Goal: Find specific page/section: Find specific page/section

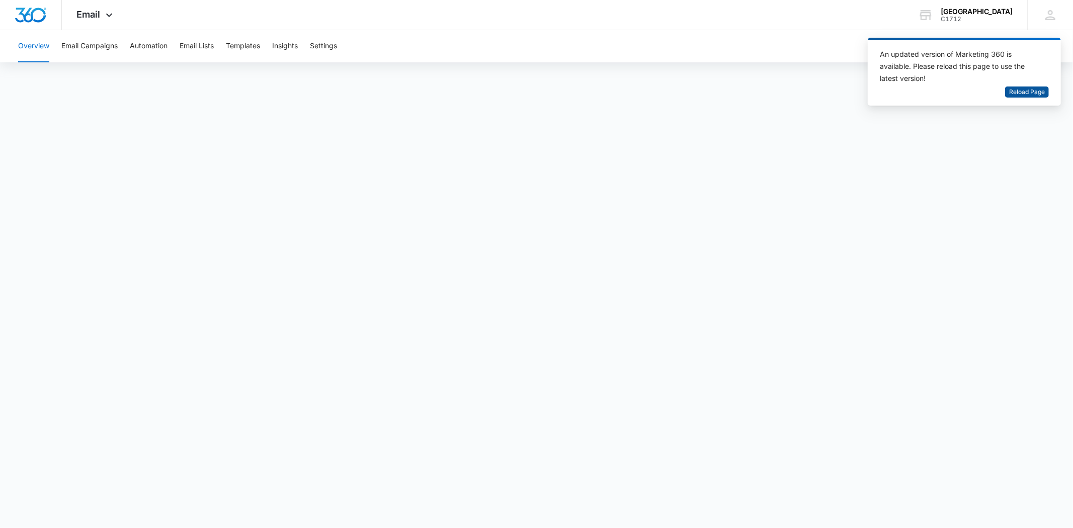
click at [1037, 93] on span "Reload Page" at bounding box center [1027, 92] width 36 height 10
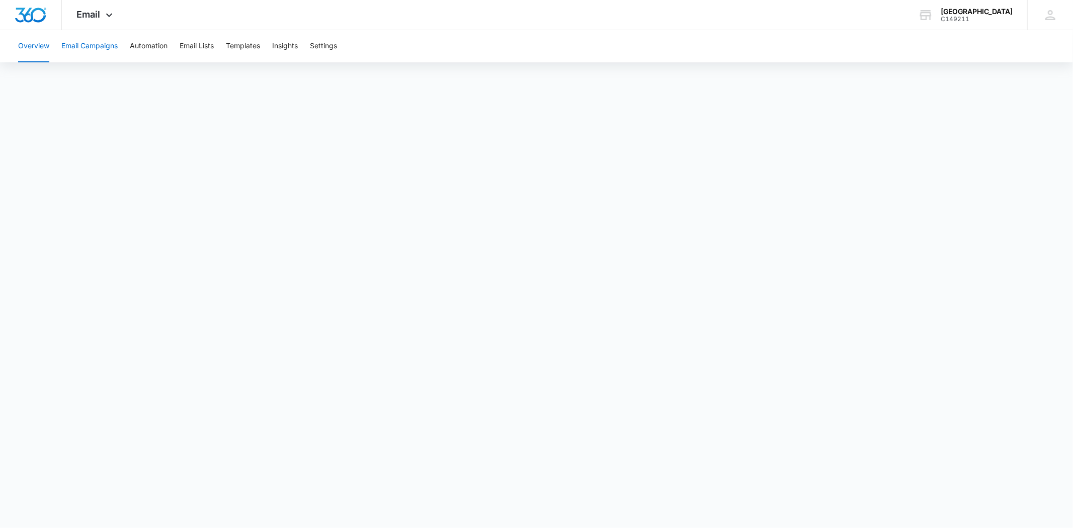
click at [101, 46] on button "Email Campaigns" at bounding box center [89, 46] width 56 height 32
click at [976, 8] on div "[GEOGRAPHIC_DATA]" at bounding box center [976, 12] width 72 height 8
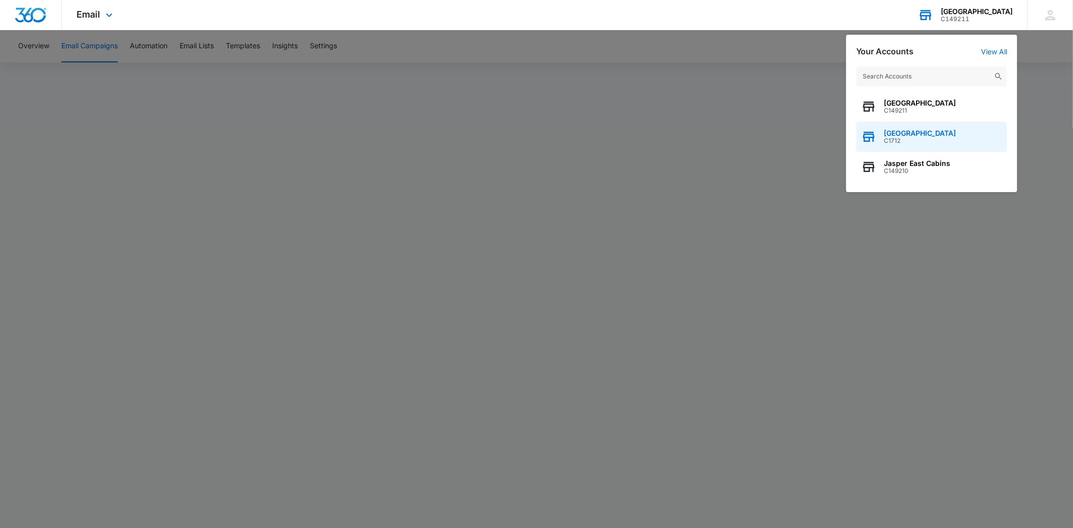
click at [898, 140] on span "C1712" at bounding box center [919, 140] width 72 height 7
